Goal: Task Accomplishment & Management: Use online tool/utility

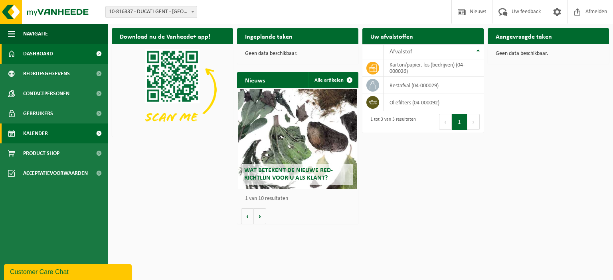
click at [42, 136] on span "Kalender" at bounding box center [35, 134] width 25 height 20
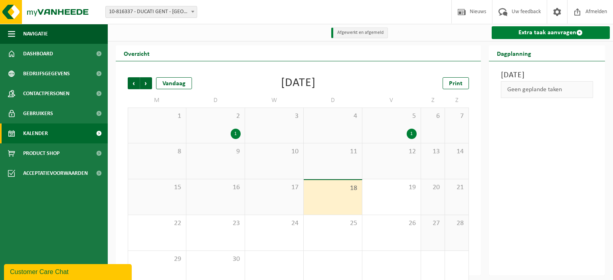
click at [558, 33] on link "Extra taak aanvragen" at bounding box center [550, 32] width 118 height 13
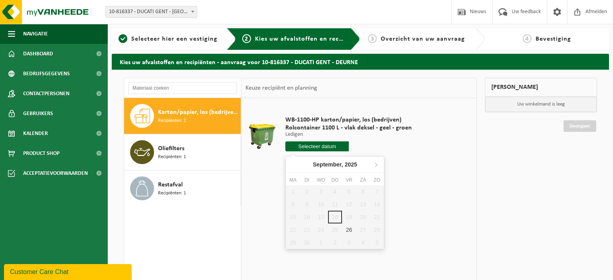
click at [320, 148] on input "text" at bounding box center [316, 147] width 63 height 10
click at [347, 230] on div "26" at bounding box center [349, 230] width 14 height 13
type input "Van 2025-09-26"
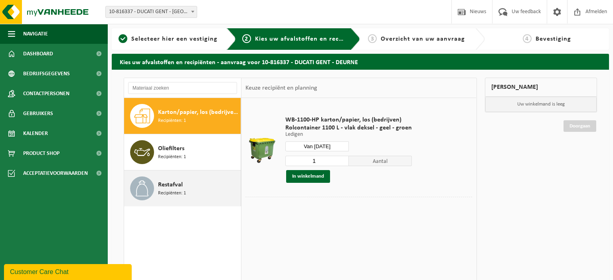
click at [191, 187] on div "Restafval Recipiënten: 1" at bounding box center [198, 189] width 81 height 24
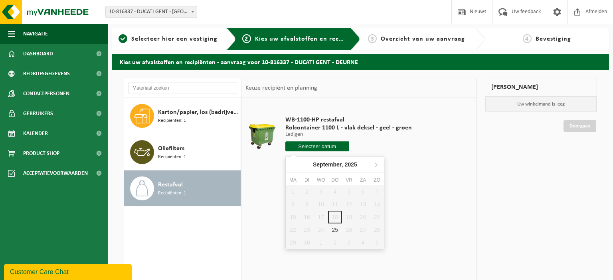
click at [304, 146] on input "text" at bounding box center [316, 147] width 63 height 10
click at [336, 233] on div "25" at bounding box center [335, 230] width 14 height 13
type input "Van 2025-09-25"
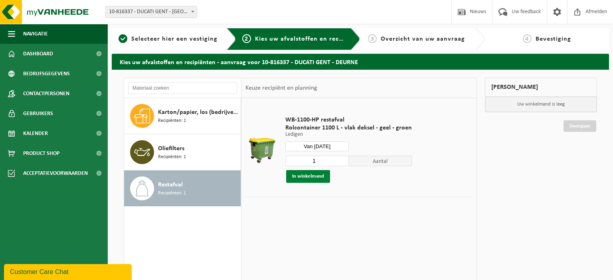
click at [312, 180] on button "In winkelmand" at bounding box center [308, 176] width 44 height 13
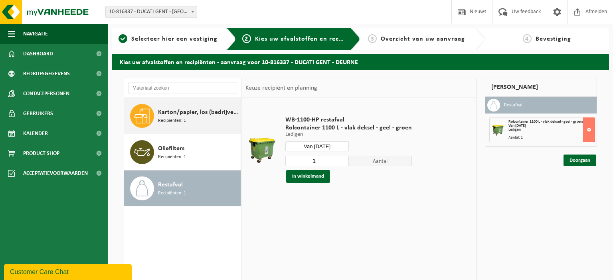
click at [208, 120] on div "Karton/papier, los (bedrijven) Recipiënten: 1" at bounding box center [198, 116] width 81 height 24
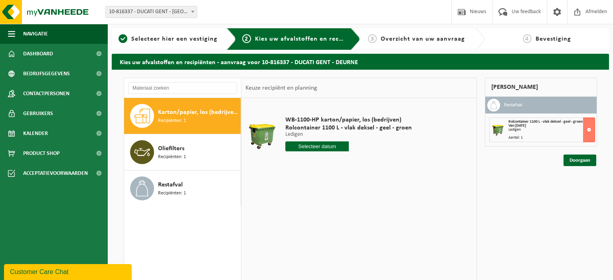
click at [305, 146] on input "text" at bounding box center [316, 147] width 63 height 10
click at [350, 229] on div "26" at bounding box center [349, 230] width 14 height 13
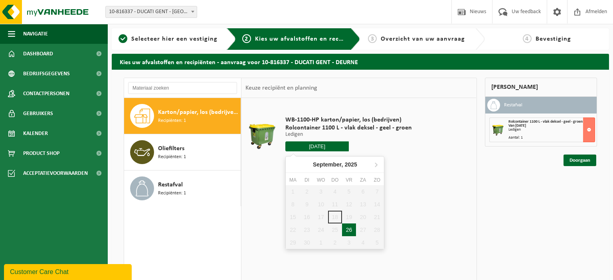
type input "Van 2025-09-26"
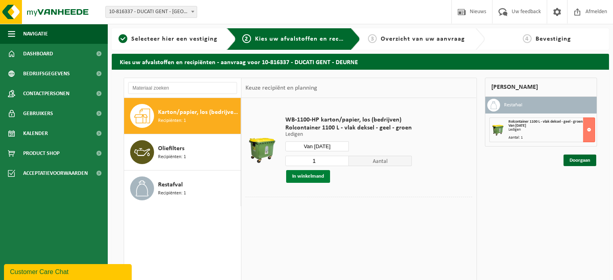
click at [313, 179] on button "In winkelmand" at bounding box center [308, 176] width 44 height 13
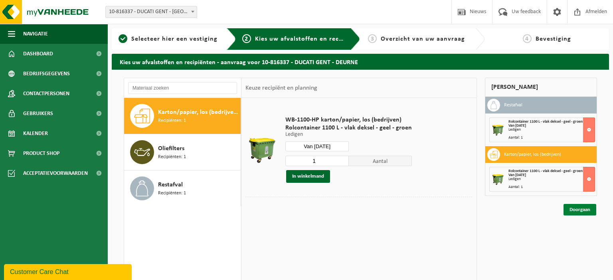
click at [582, 210] on link "Doorgaan" at bounding box center [579, 210] width 33 height 12
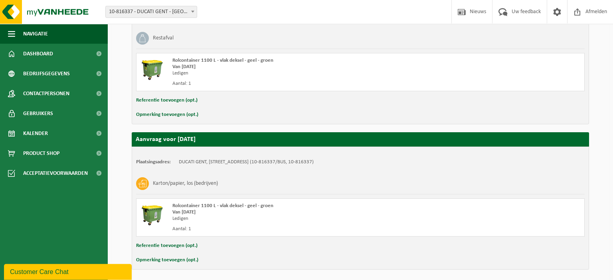
scroll to position [202, 0]
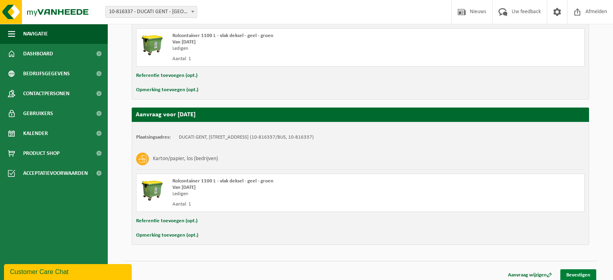
click at [579, 271] on link "Bevestigen" at bounding box center [578, 276] width 36 height 12
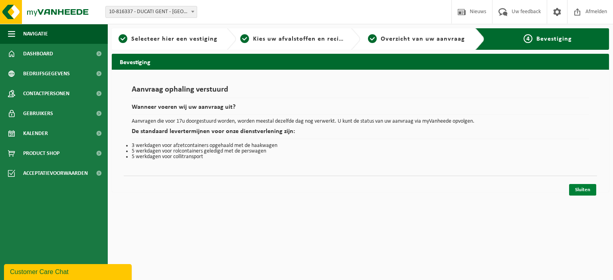
click at [585, 187] on link "Sluiten" at bounding box center [582, 190] width 27 height 12
